Goal: Task Accomplishment & Management: Manage account settings

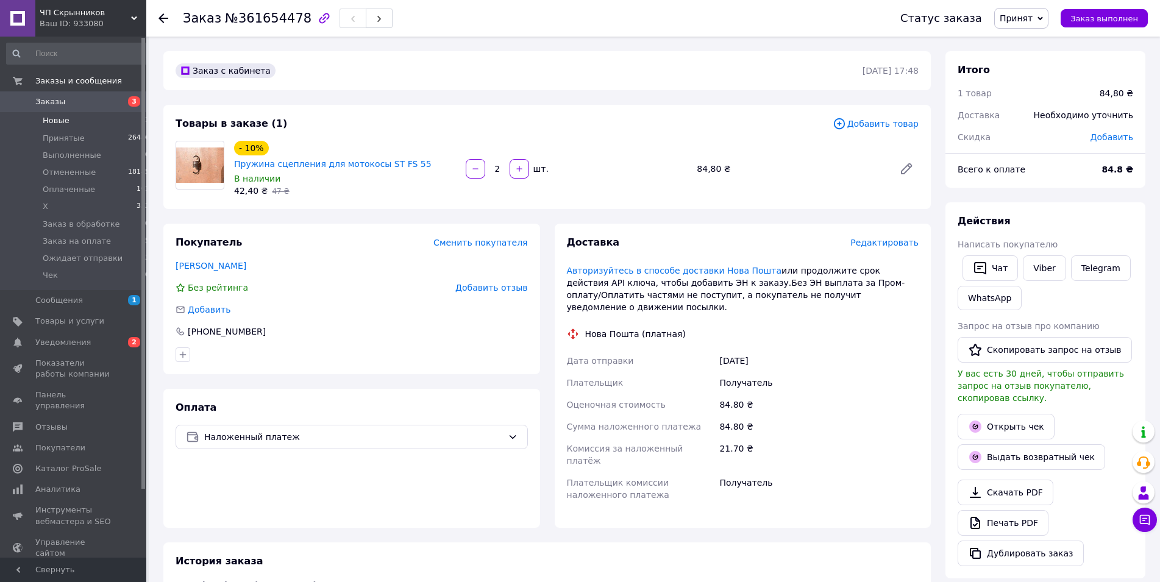
click at [51, 127] on li "Новые 1" at bounding box center [78, 120] width 157 height 17
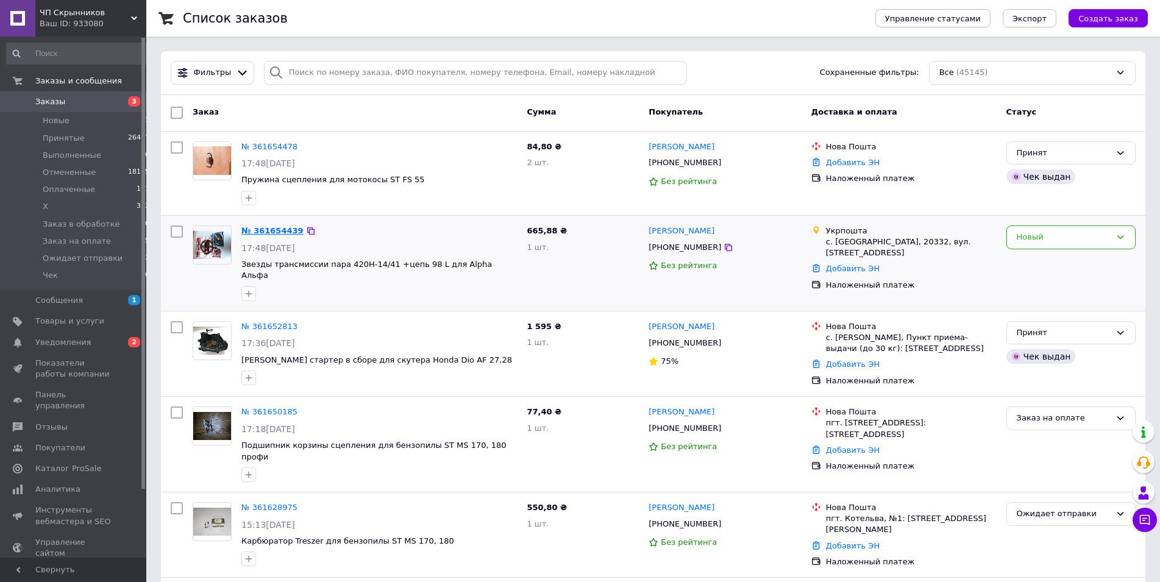
click at [289, 232] on link "№ 361654439" at bounding box center [272, 230] width 62 height 9
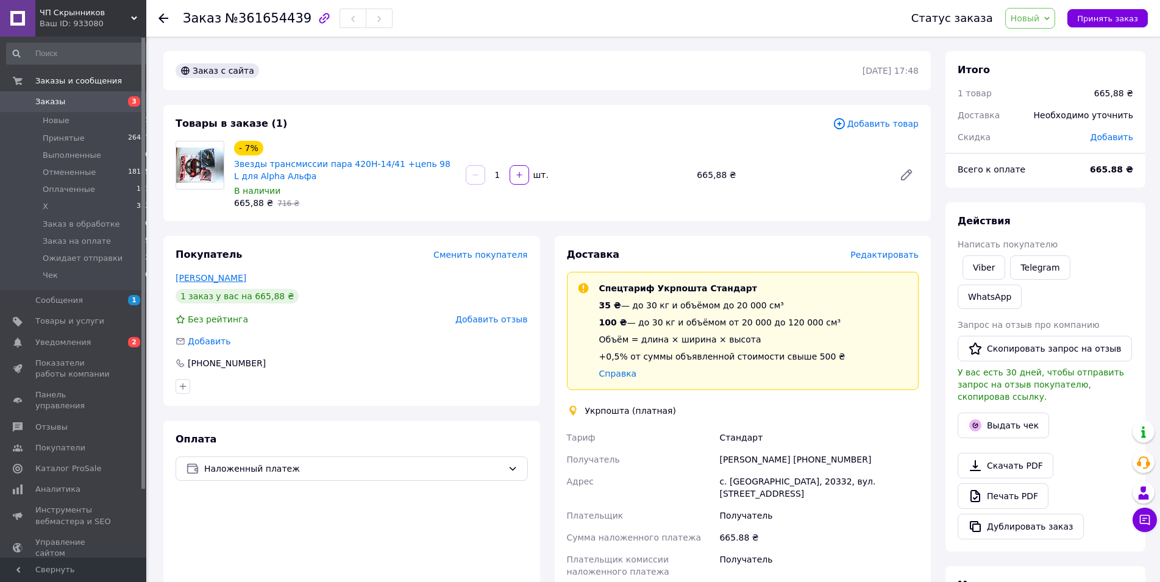
click at [199, 278] on link "[PERSON_NAME]" at bounding box center [211, 278] width 71 height 10
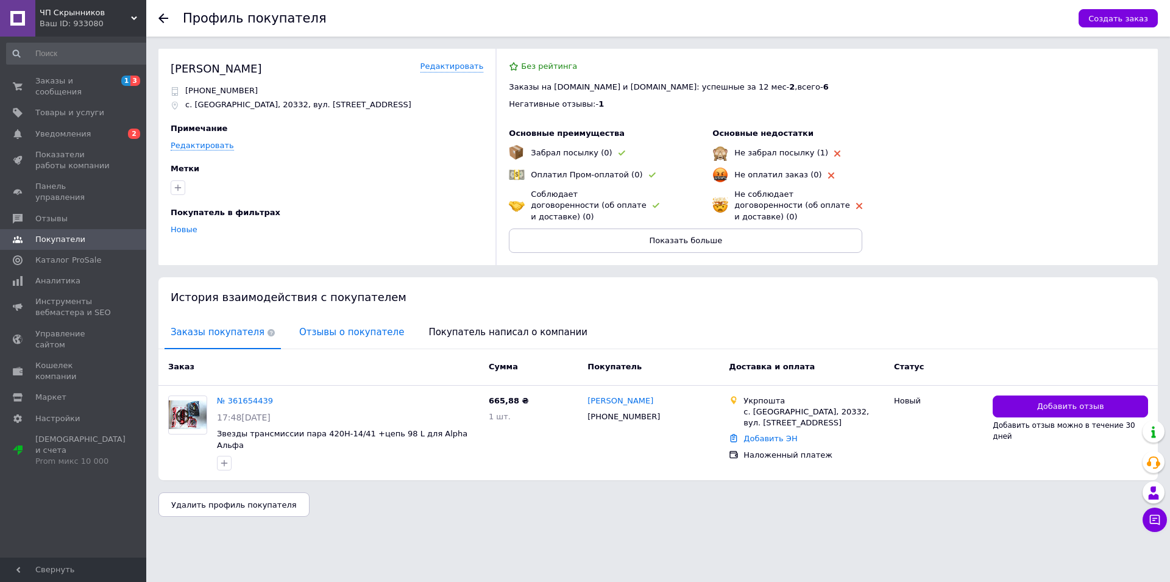
click at [337, 317] on span "Отзывы о покупателе" at bounding box center [351, 332] width 117 height 31
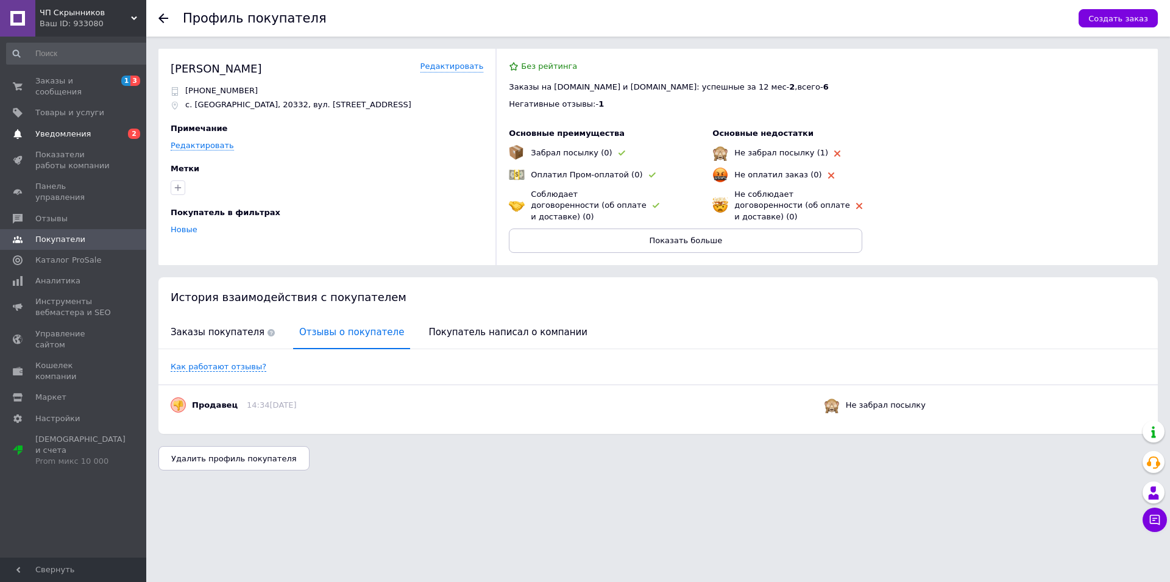
click at [66, 130] on link "Уведомления 0 2" at bounding box center [78, 134] width 157 height 21
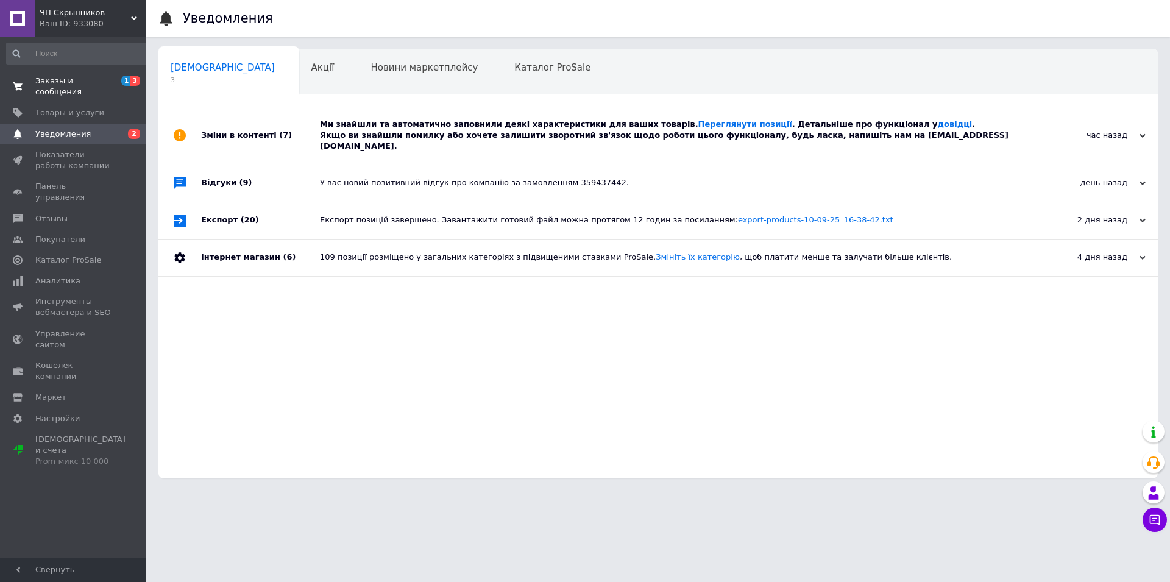
click at [97, 78] on span "Заказы и сообщения" at bounding box center [73, 87] width 77 height 22
